Goal: Find specific page/section: Find specific page/section

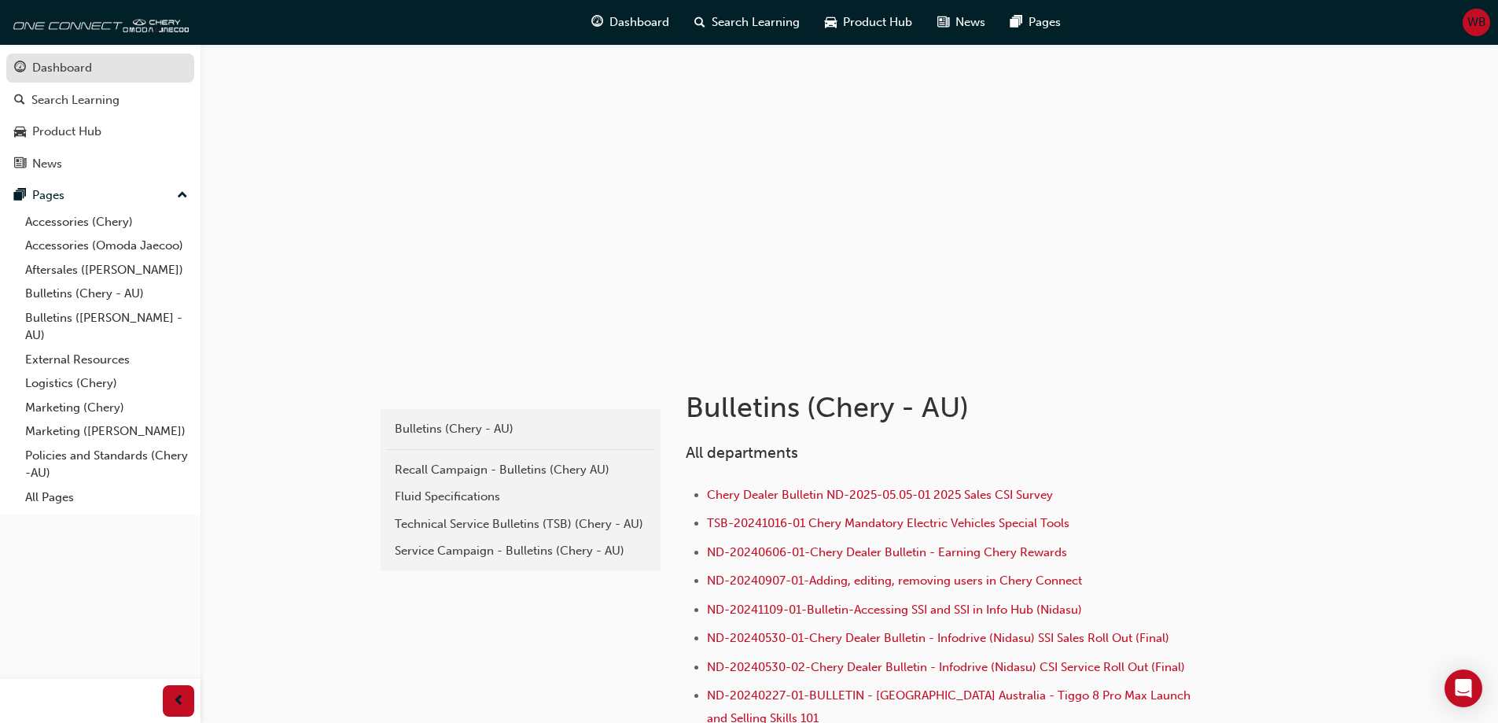
click at [62, 67] on div "Dashboard" at bounding box center [62, 68] width 60 height 18
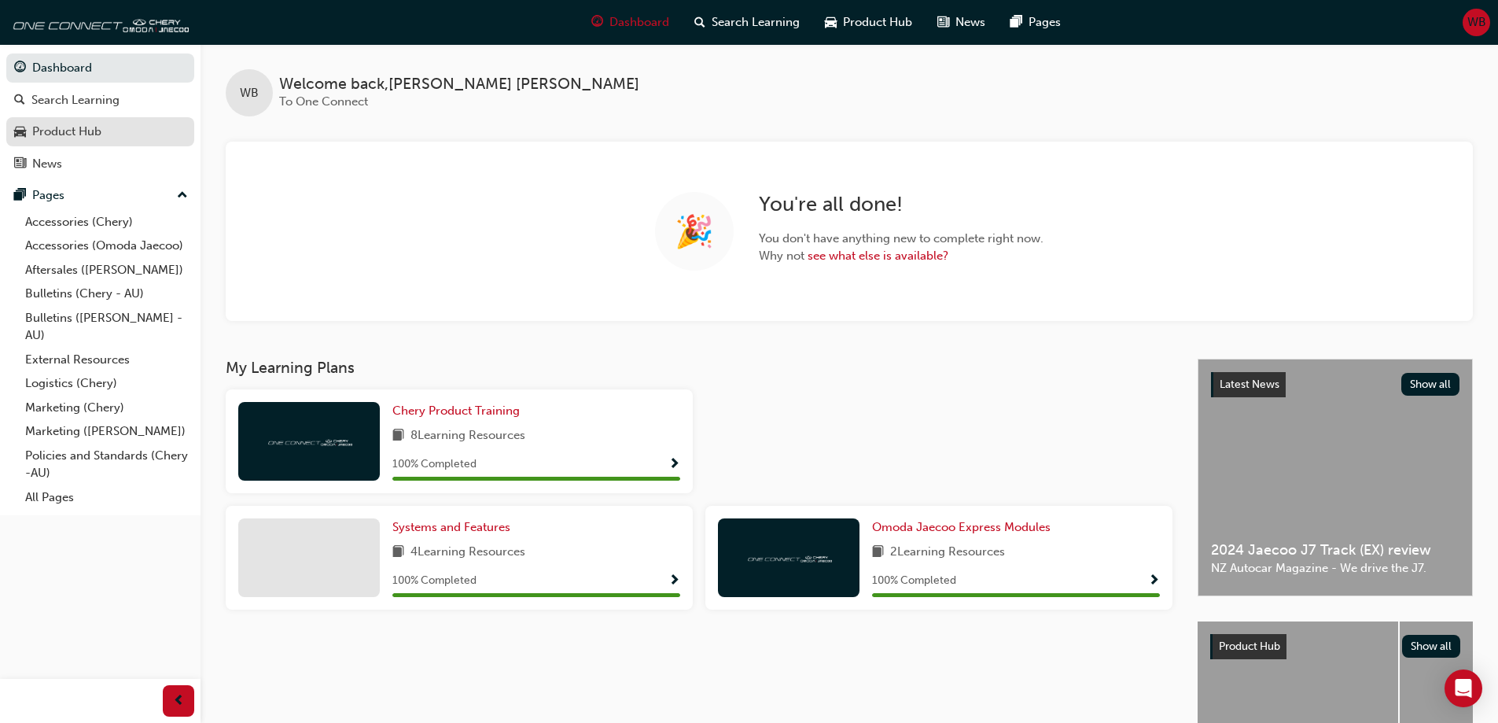
click at [70, 127] on div "Product Hub" at bounding box center [66, 132] width 69 height 18
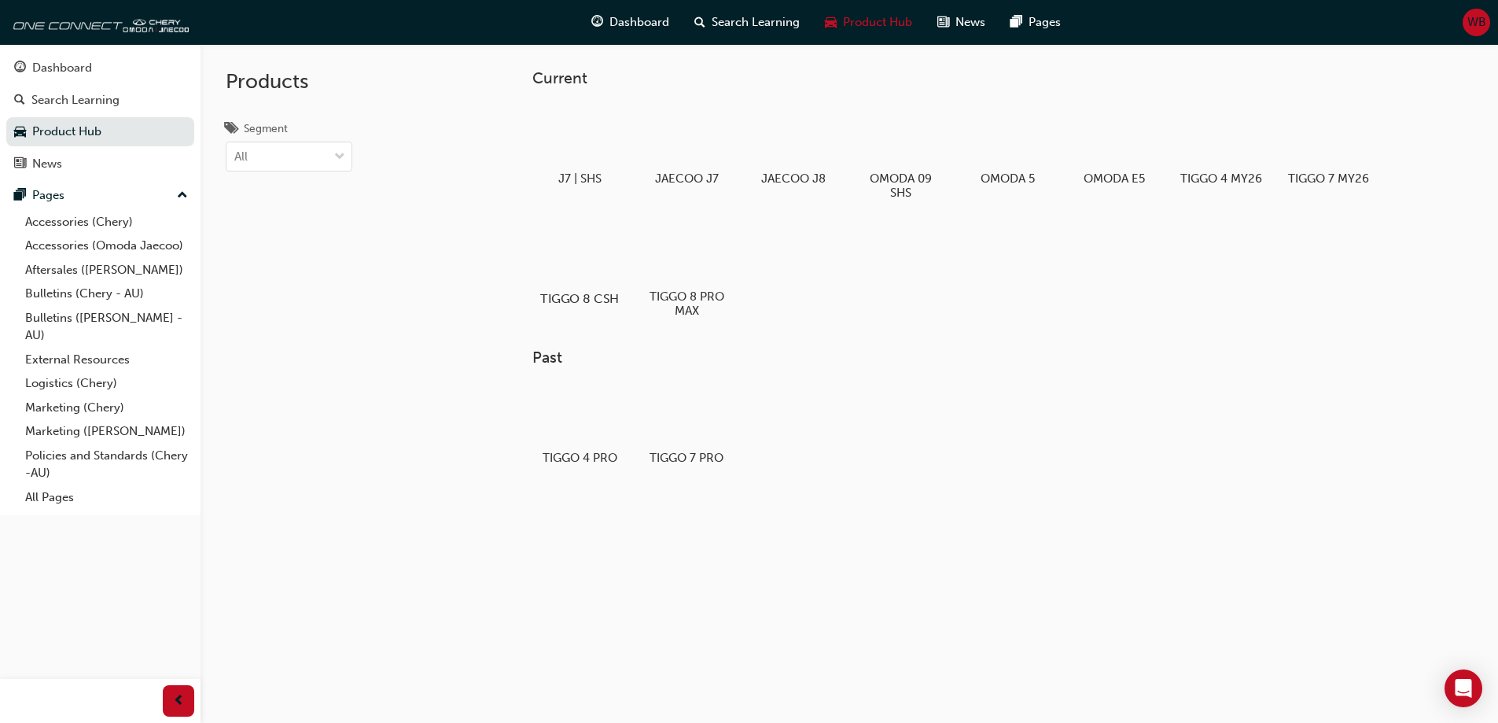
click at [590, 269] on div at bounding box center [579, 253] width 87 height 63
